Goal: Task Accomplishment & Management: Use online tool/utility

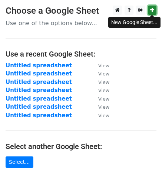
click at [149, 12] on link at bounding box center [152, 10] width 9 height 9
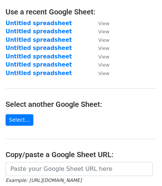
scroll to position [111, 0]
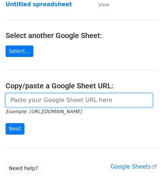
click at [39, 104] on input "url" at bounding box center [79, 100] width 147 height 14
paste input "https://docs.google.com/spreadsheets/d/1E8rdYGjb9NCjfurlPS-y0rG8AMgHbLYSyC1ESK-…"
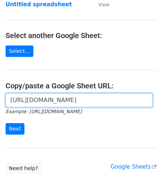
scroll to position [0, 179]
type input "https://docs.google.com/spreadsheets/d/1E8rdYGjb9NCjfurlPS-y0rG8AMgHbLYSyC1ESK-…"
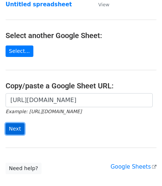
scroll to position [0, 0]
click at [13, 130] on input "Next" at bounding box center [15, 128] width 19 height 11
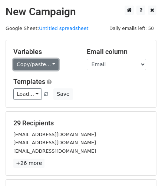
click at [33, 67] on link "Copy/paste..." at bounding box center [35, 64] width 45 height 11
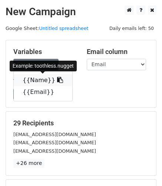
click at [36, 82] on link "{{Name}}" at bounding box center [43, 81] width 59 height 12
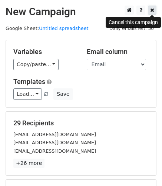
click at [154, 9] on icon at bounding box center [152, 9] width 4 height 5
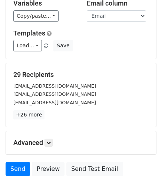
scroll to position [96, 0]
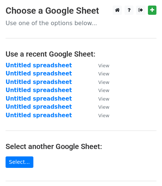
scroll to position [157, 0]
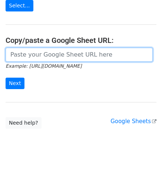
click at [45, 56] on input "url" at bounding box center [79, 55] width 147 height 14
paste input "[URL][DOMAIN_NAME]"
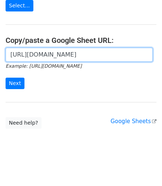
scroll to position [0, 179]
type input "[URL][DOMAIN_NAME]"
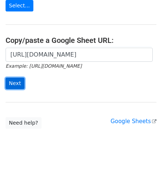
click at [14, 83] on input "Next" at bounding box center [15, 83] width 19 height 11
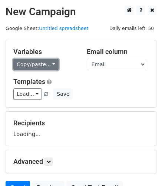
click at [39, 66] on link "Copy/paste..." at bounding box center [35, 64] width 45 height 11
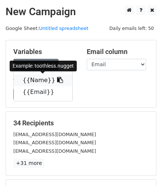
click at [43, 79] on link "{{Name}}" at bounding box center [43, 81] width 59 height 12
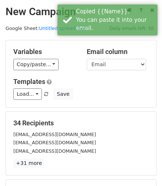
click at [103, 91] on div "Load... No templates saved Save" at bounding box center [81, 94] width 146 height 11
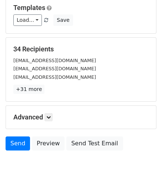
scroll to position [100, 0]
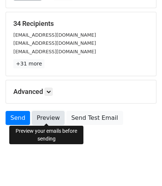
click at [49, 116] on link "Preview" at bounding box center [48, 118] width 33 height 14
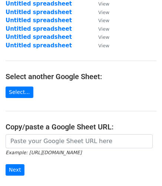
scroll to position [75, 0]
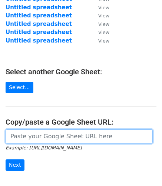
click at [44, 134] on input "url" at bounding box center [79, 137] width 147 height 14
paste input "https://docs.google.com/spreadsheets/d/1E8rdYGjb9NCjfurlPS-y0rG8AMgHbLYSyC1ESK-…"
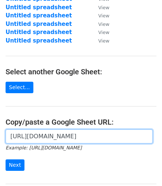
scroll to position [0, 179]
type input "https://docs.google.com/spreadsheets/d/1E8rdYGjb9NCjfurlPS-y0rG8AMgHbLYSyC1ESK-…"
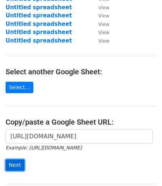
click at [15, 164] on input "Next" at bounding box center [15, 165] width 19 height 11
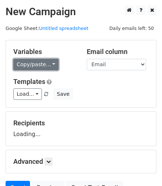
click at [47, 60] on link "Copy/paste..." at bounding box center [35, 64] width 45 height 11
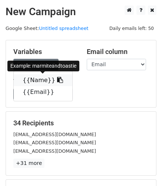
click at [39, 83] on link "{{Name}}" at bounding box center [43, 81] width 59 height 12
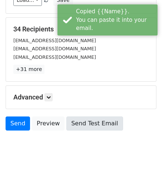
scroll to position [100, 0]
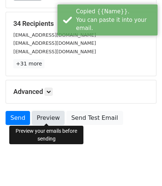
click at [45, 111] on link "Preview" at bounding box center [48, 118] width 33 height 14
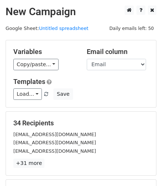
scroll to position [37, 0]
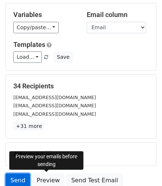
click at [21, 179] on link "Send" at bounding box center [18, 181] width 24 height 14
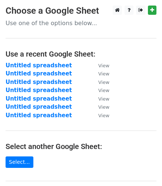
scroll to position [111, 0]
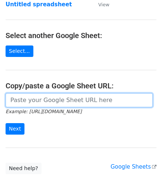
click at [39, 100] on input "url" at bounding box center [79, 100] width 147 height 14
paste input "https://docs.google.com/spreadsheets/d/1E8rdYGjb9NCjfurlPS-y0rG8AMgHbLYSyC1ESK-…"
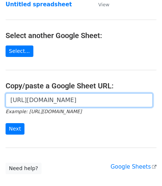
scroll to position [0, 179]
type input "https://docs.google.com/spreadsheets/d/1E8rdYGjb9NCjfurlPS-y0rG8AMgHbLYSyC1ESK-…"
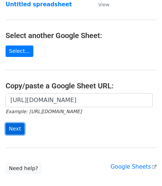
scroll to position [0, 0]
click at [19, 127] on input "Next" at bounding box center [15, 128] width 19 height 11
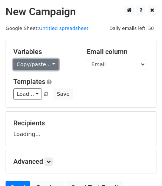
click at [31, 64] on link "Copy/paste..." at bounding box center [35, 64] width 45 height 11
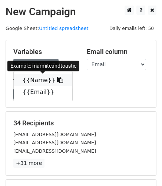
click at [40, 81] on link "{{Name}}" at bounding box center [43, 81] width 59 height 12
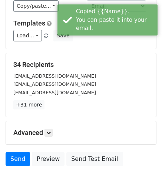
scroll to position [74, 0]
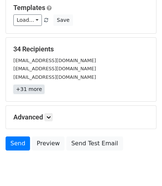
drag, startPoint x: 41, startPoint y: 86, endPoint x: 34, endPoint y: 86, distance: 7.1
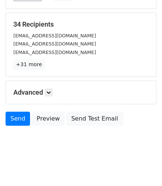
scroll to position [100, 0]
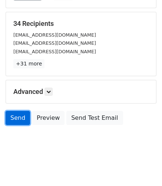
click at [23, 114] on link "Send" at bounding box center [18, 118] width 24 height 14
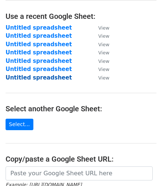
scroll to position [74, 0]
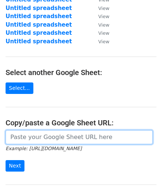
click at [27, 135] on input "url" at bounding box center [79, 137] width 147 height 14
paste input "https://docs.google.com/spreadsheets/d/1E8rdYGjb9NCjfurlPS-y0rG8AMgHbLYSyC1ESK-…"
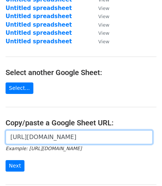
scroll to position [0, 179]
type input "https://docs.google.com/spreadsheets/d/1E8rdYGjb9NCjfurlPS-y0rG8AMgHbLYSyC1ESK-…"
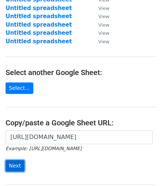
click at [17, 165] on input "Next" at bounding box center [15, 165] width 19 height 11
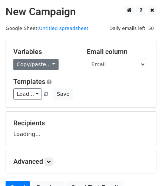
click at [32, 65] on link "Copy/paste..." at bounding box center [35, 64] width 45 height 11
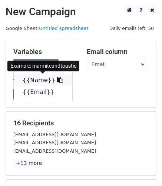
click at [39, 81] on link "{{Name}}" at bounding box center [43, 81] width 59 height 12
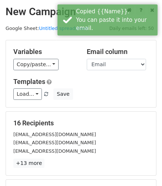
click at [82, 93] on div "Load... No templates saved Save" at bounding box center [81, 94] width 146 height 11
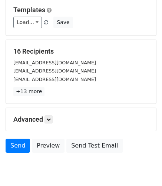
scroll to position [74, 0]
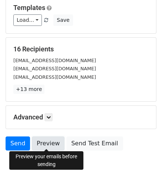
click at [38, 143] on link "Preview" at bounding box center [48, 144] width 33 height 14
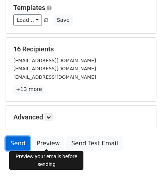
click at [20, 138] on link "Send" at bounding box center [18, 144] width 24 height 14
